Goal: Transaction & Acquisition: Book appointment/travel/reservation

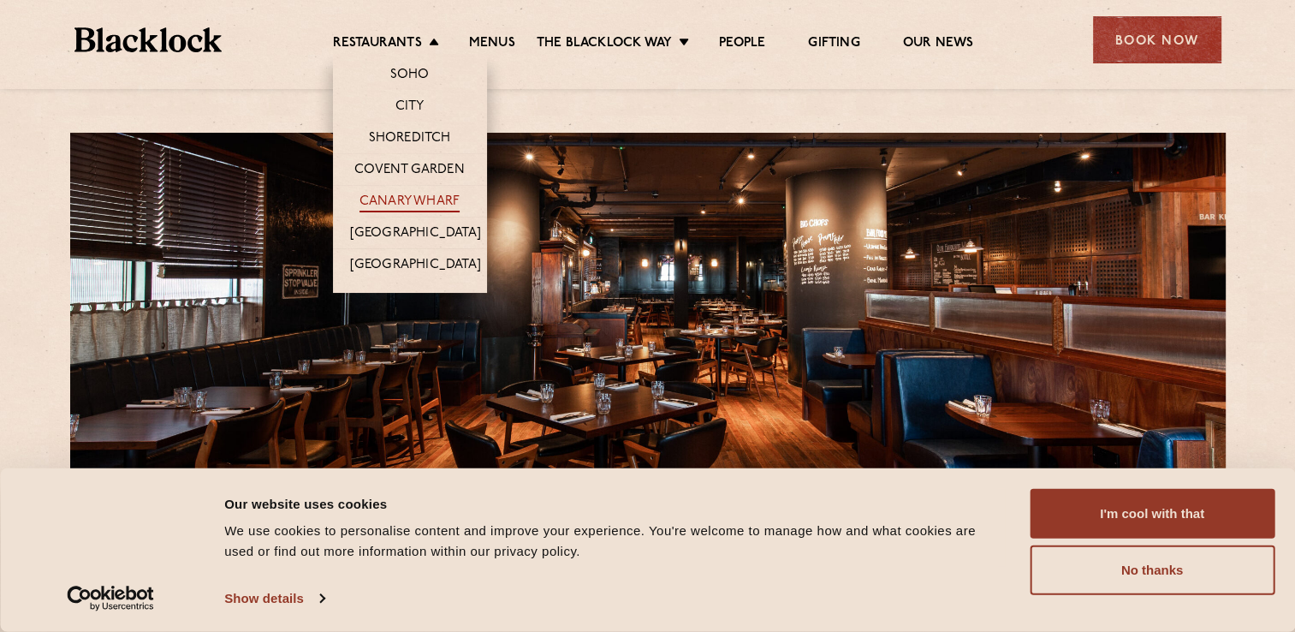
click at [411, 194] on link "Canary Wharf" at bounding box center [410, 202] width 100 height 19
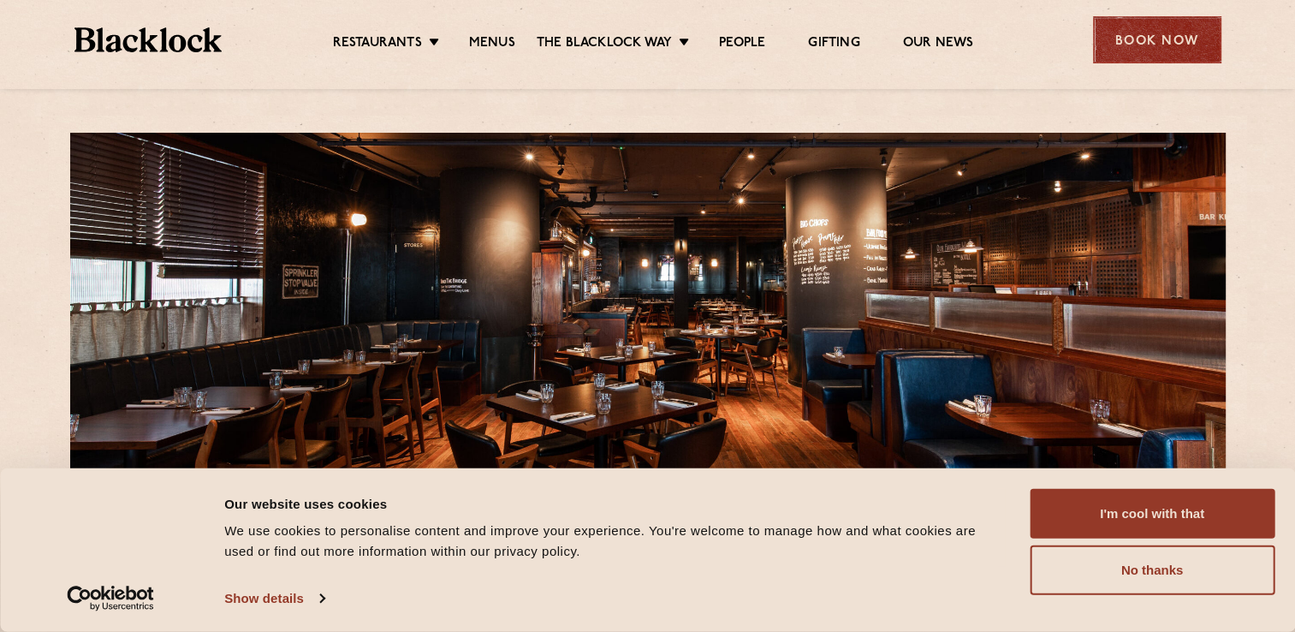
click at [1137, 36] on div "Book Now" at bounding box center [1157, 39] width 128 height 47
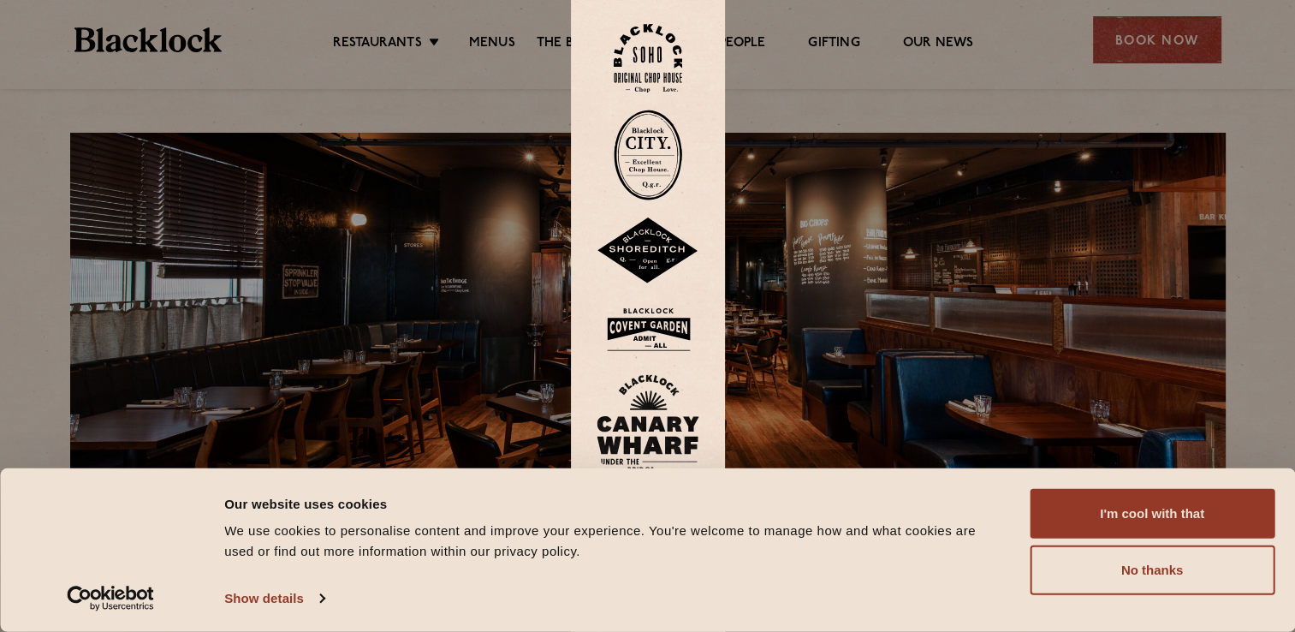
click at [638, 429] on img at bounding box center [648, 423] width 103 height 99
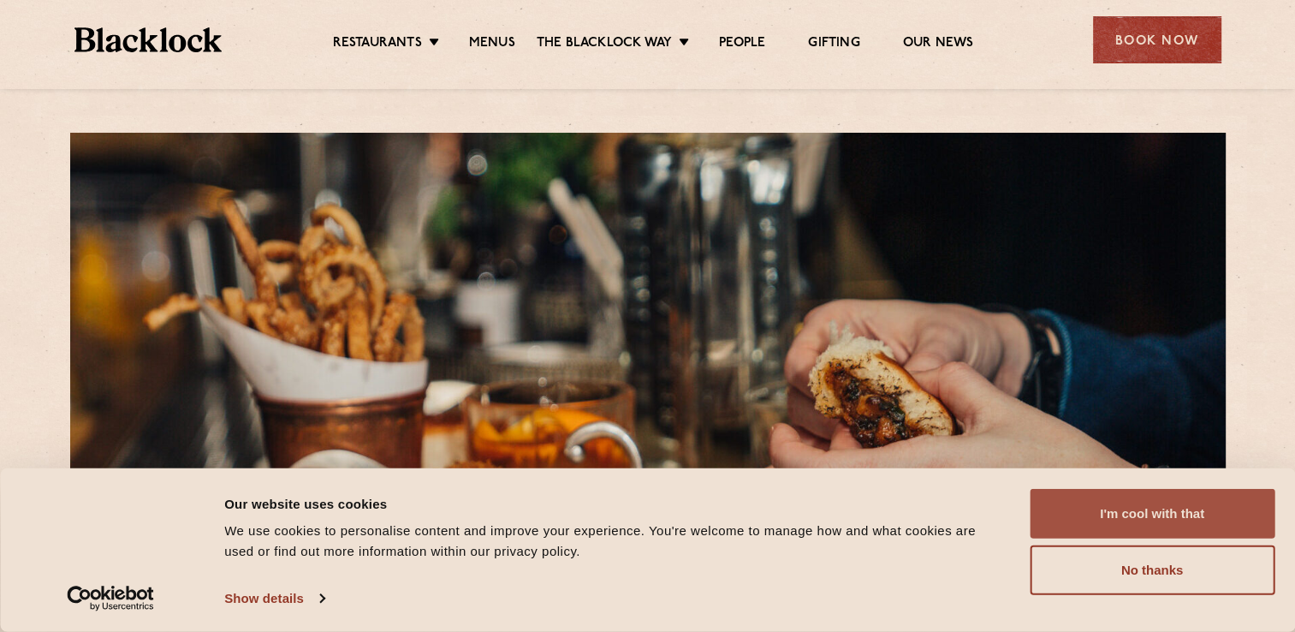
click at [1149, 520] on button "I'm cool with that" at bounding box center [1152, 514] width 245 height 50
